Goal: Task Accomplishment & Management: Complete application form

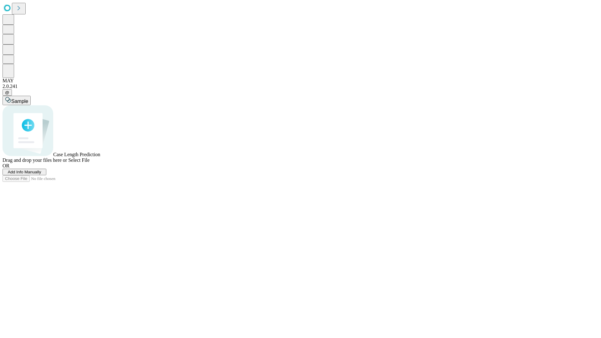
click at [41, 174] on span "Add Info Manually" at bounding box center [25, 172] width 34 height 5
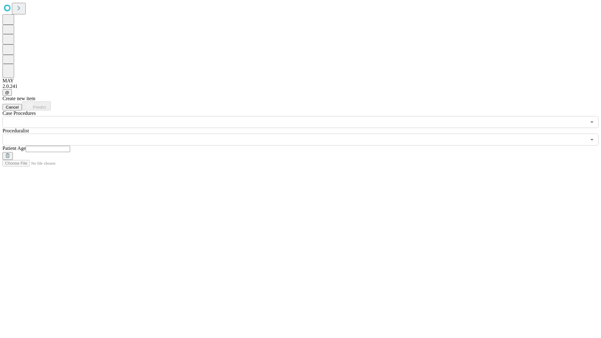
click at [70, 146] on input "text" at bounding box center [48, 149] width 44 height 6
type input "**"
click at [305, 134] on input "text" at bounding box center [295, 140] width 584 height 12
